Goal: Find specific page/section: Find specific page/section

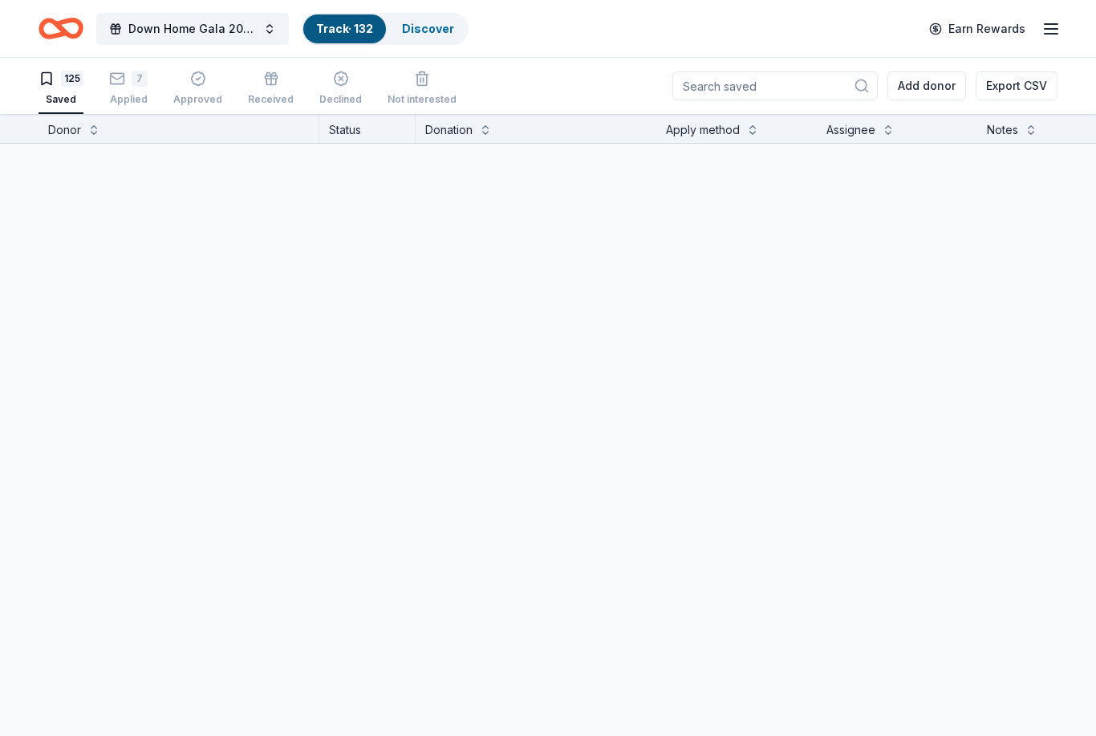
click at [336, 35] on link "Track · 132" at bounding box center [344, 29] width 57 height 14
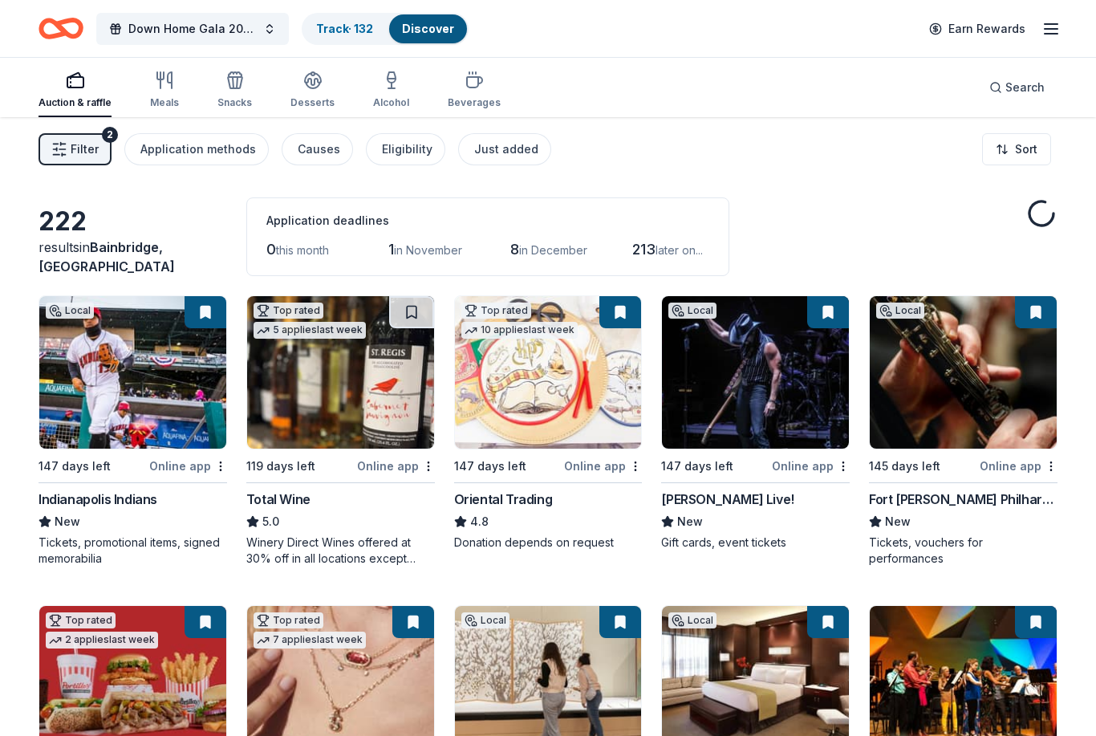
click at [132, 83] on div "Auction & raffle Meals Snacks Desserts Alcohol Beverages" at bounding box center [270, 90] width 462 height 53
click at [369, 29] on link "Track · 132" at bounding box center [344, 29] width 57 height 14
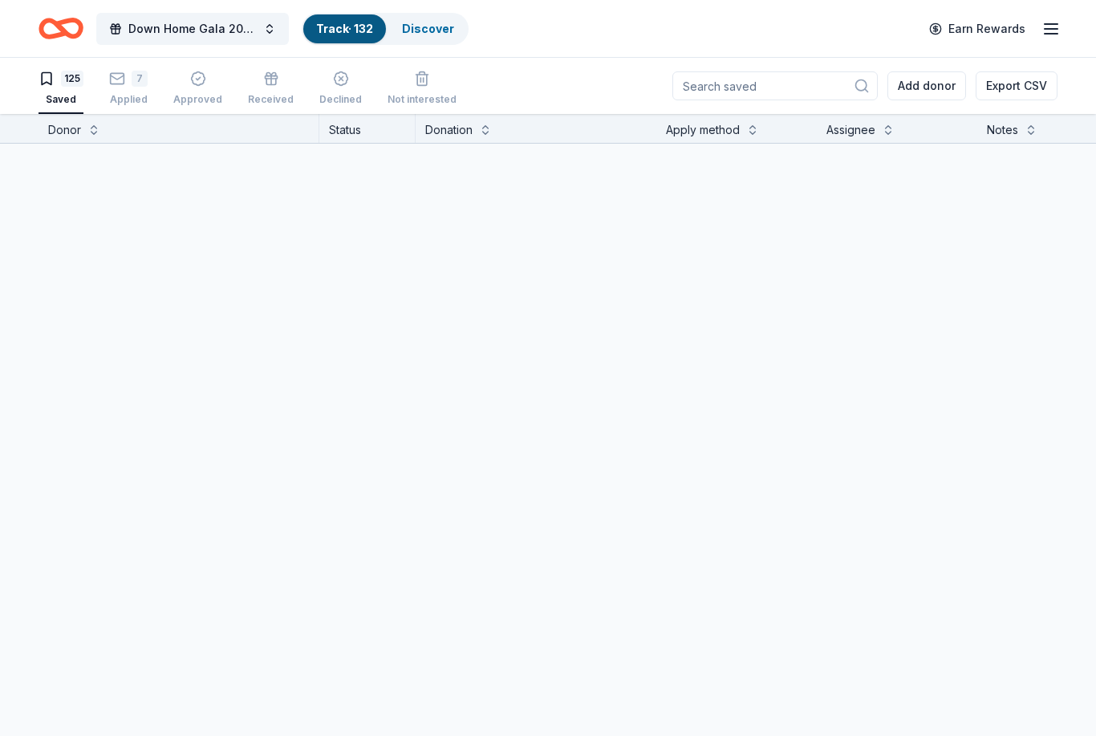
click at [344, 25] on link "Track · 132" at bounding box center [344, 29] width 57 height 14
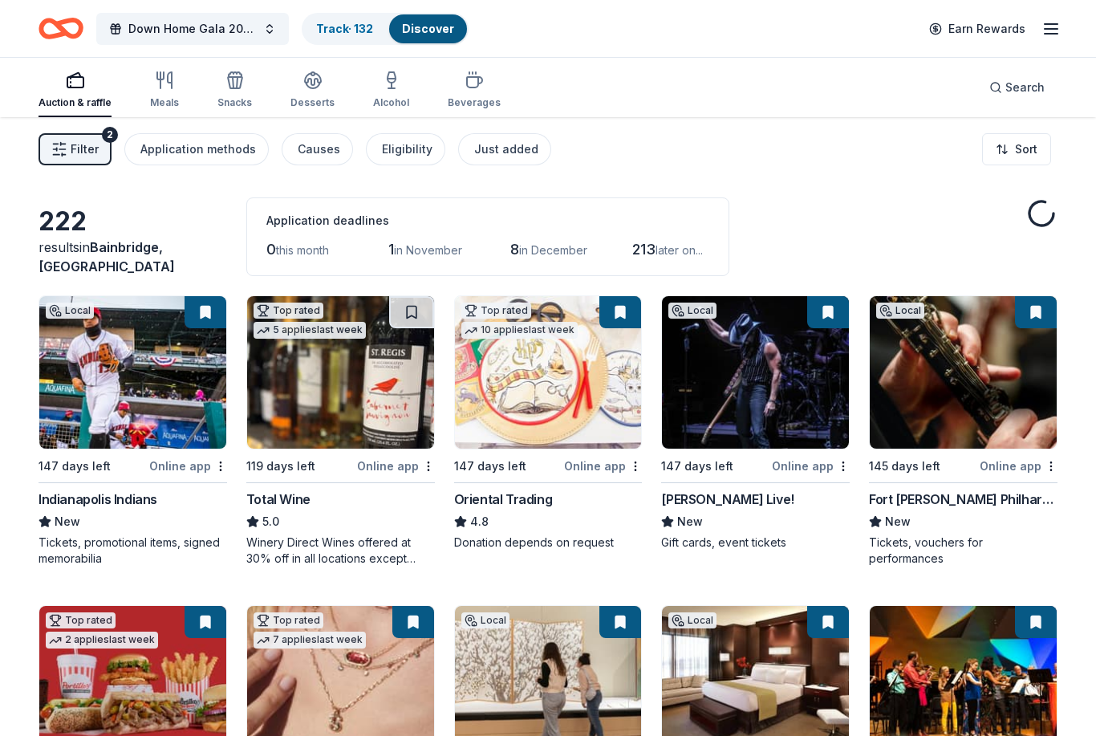
click at [132, 87] on div "Auction & raffle Meals Snacks Desserts Alcohol Beverages" at bounding box center [270, 90] width 462 height 53
click at [347, 34] on link "Track · 132" at bounding box center [344, 29] width 57 height 14
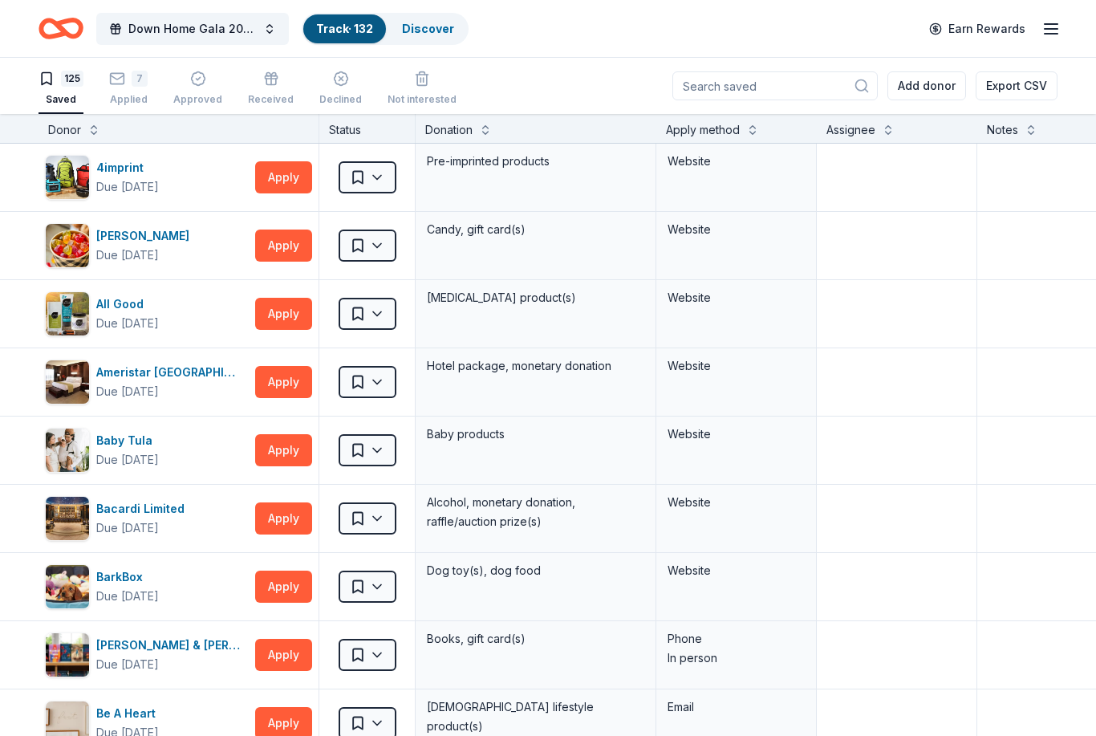
click at [136, 88] on div "7 Applied" at bounding box center [128, 88] width 39 height 35
